Goal: Task Accomplishment & Management: Manage account settings

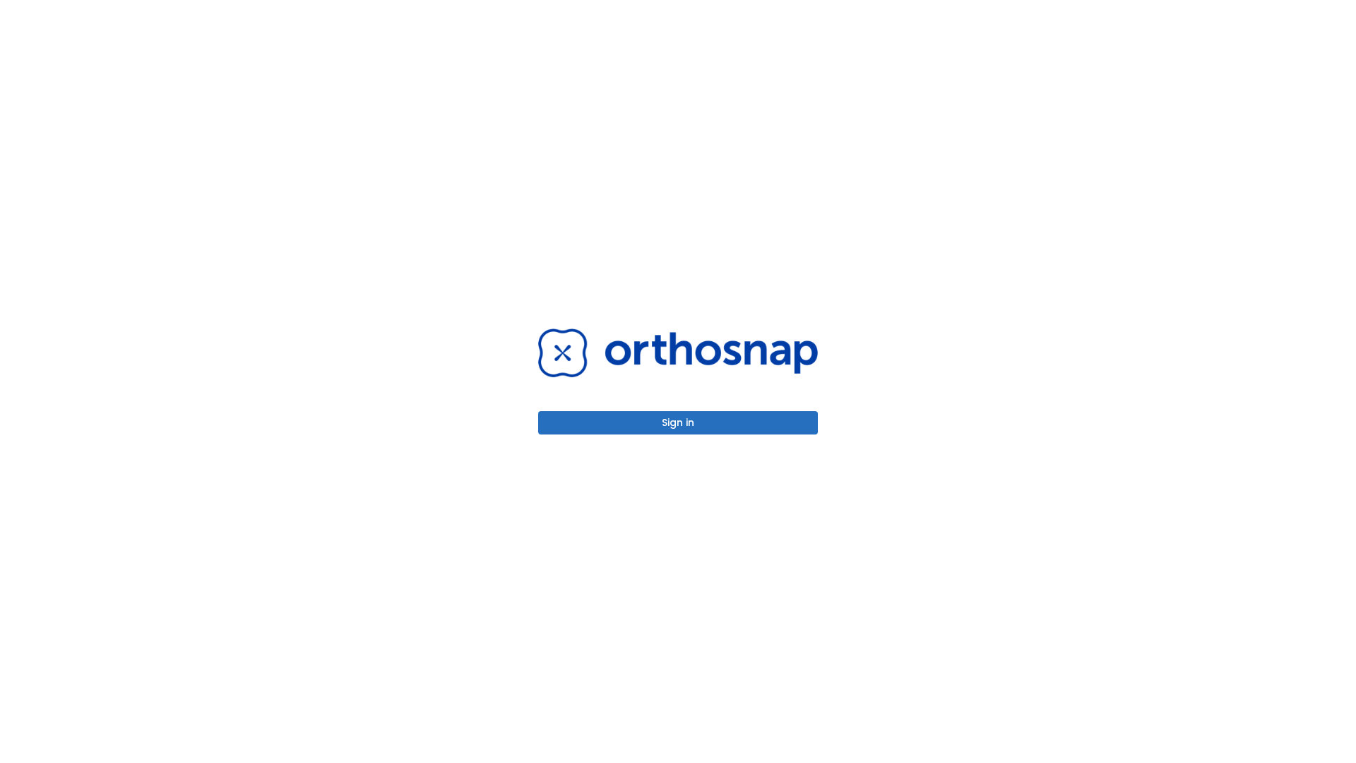
click at [678, 422] on button "Sign in" at bounding box center [678, 422] width 280 height 23
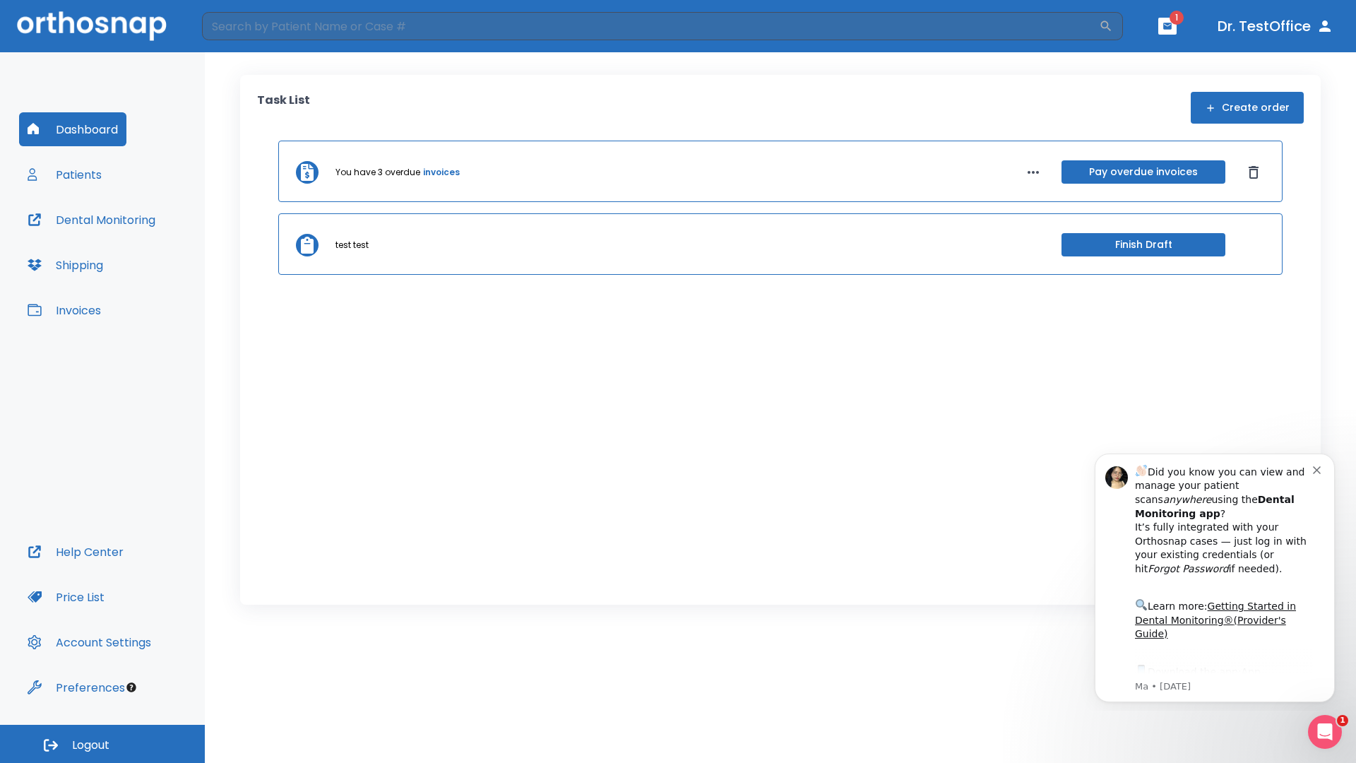
click at [102, 744] on span "Logout" at bounding box center [90, 746] width 37 height 16
